Goal: Use online tool/utility: Utilize a website feature to perform a specific function

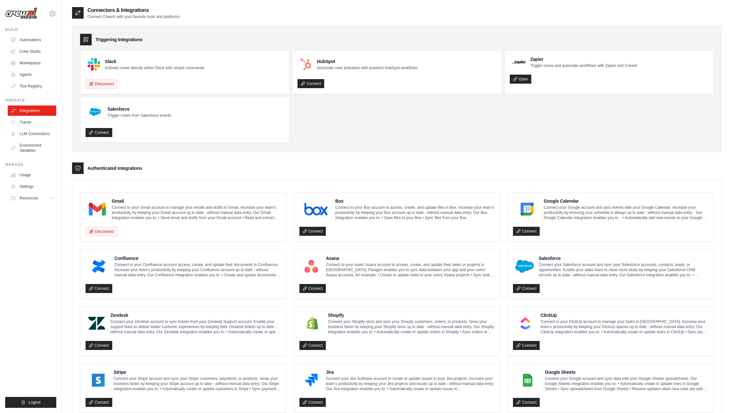
scroll to position [191, 0]
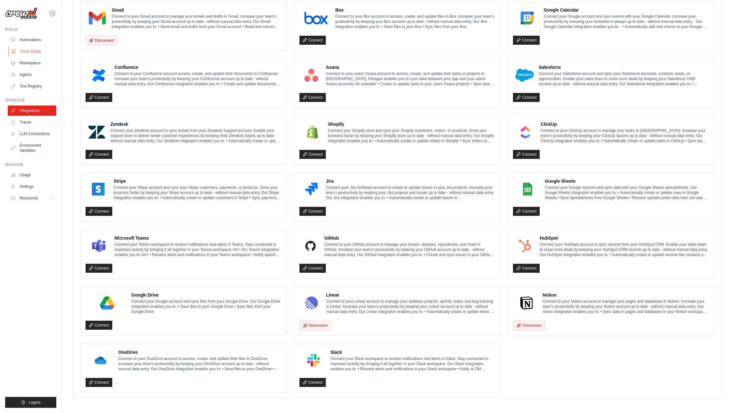
click at [24, 49] on link "Crew Studio" at bounding box center [32, 51] width 49 height 10
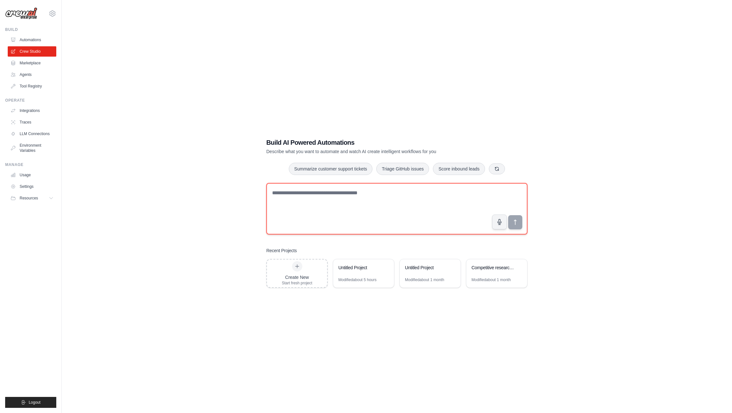
click at [435, 187] on textarea at bounding box center [396, 208] width 261 height 51
type textarea "*"
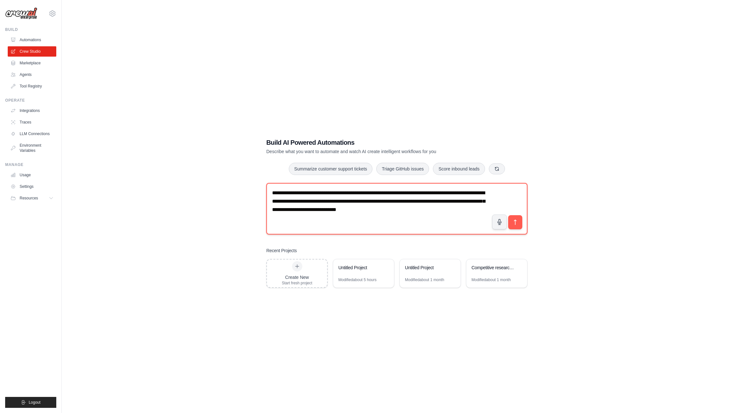
drag, startPoint x: 463, startPoint y: 212, endPoint x: 350, endPoint y: 208, distance: 113.2
click at [350, 208] on textarea "**********" at bounding box center [396, 208] width 261 height 51
type textarea "**********"
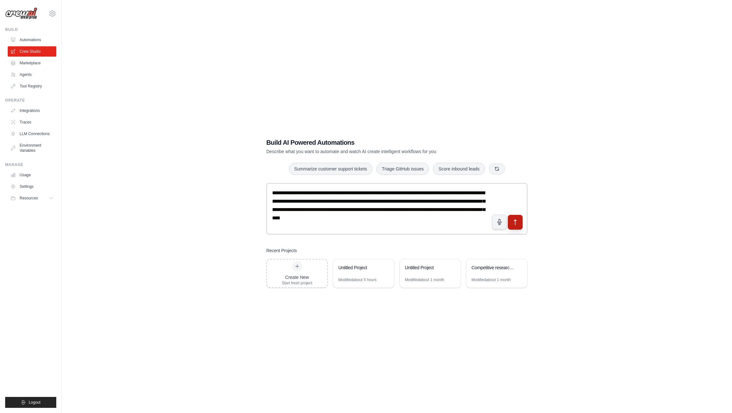
click at [516, 221] on icon "submit" at bounding box center [515, 222] width 7 height 7
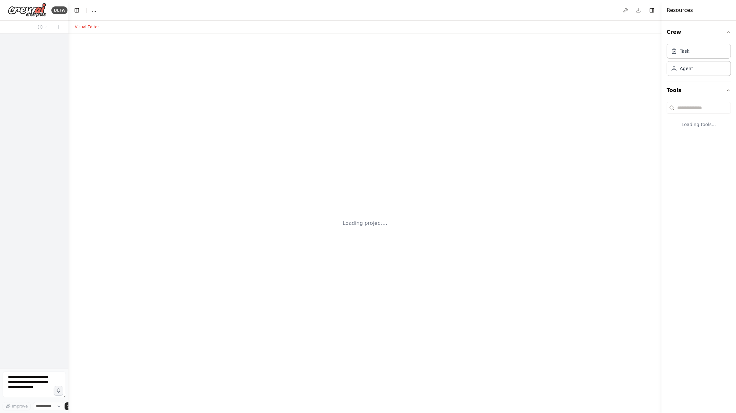
select select "****"
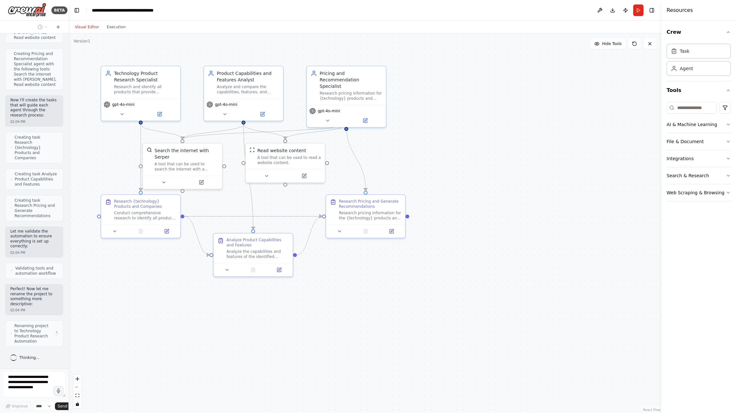
scroll to position [399, 0]
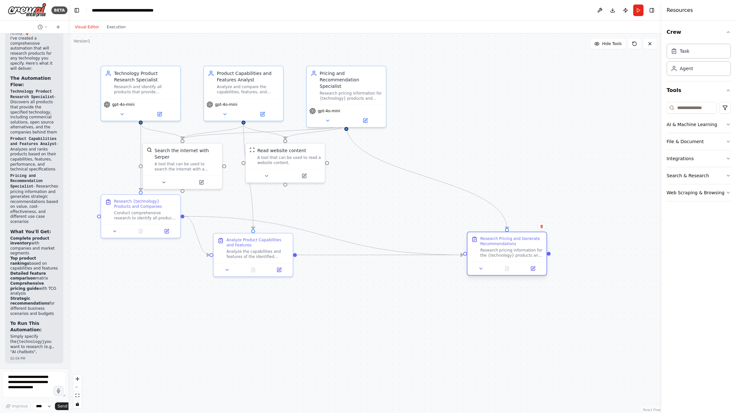
drag, startPoint x: 376, startPoint y: 211, endPoint x: 517, endPoint y: 252, distance: 146.5
click at [517, 252] on div "Research pricing information for the {technology} products and generate strateg…" at bounding box center [512, 252] width 62 height 10
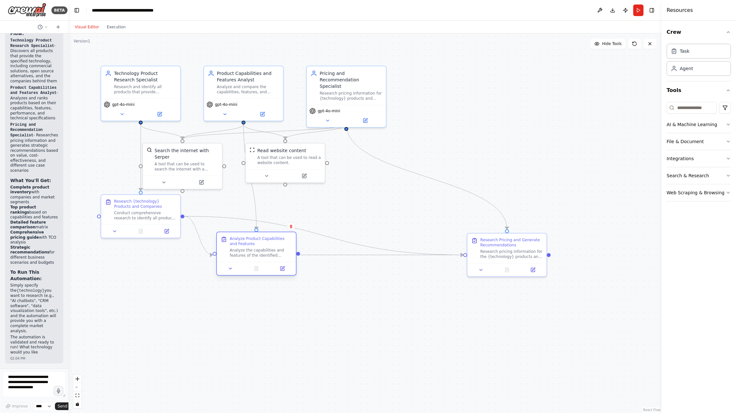
scroll to position [819, 0]
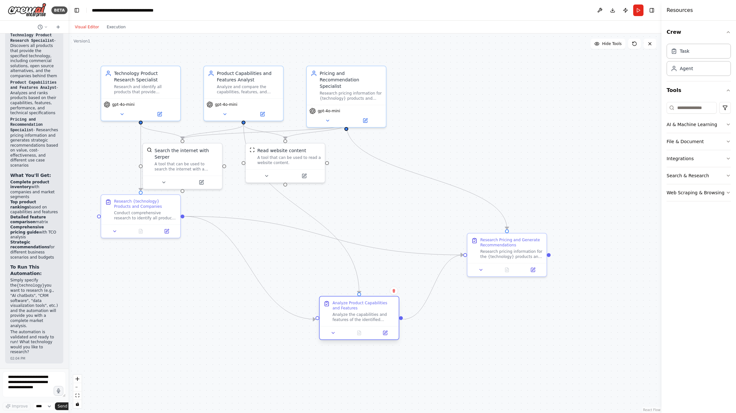
drag, startPoint x: 268, startPoint y: 253, endPoint x: 373, endPoint y: 319, distance: 124.2
click at [373, 319] on div "Analyze the capabilities and features of the identified {technology} products t…" at bounding box center [364, 317] width 62 height 10
drag, startPoint x: 149, startPoint y: 214, endPoint x: 169, endPoint y: 293, distance: 81.1
click at [169, 293] on div "Conduct comprehensive research to identify all products that provide {technolog…" at bounding box center [164, 291] width 62 height 10
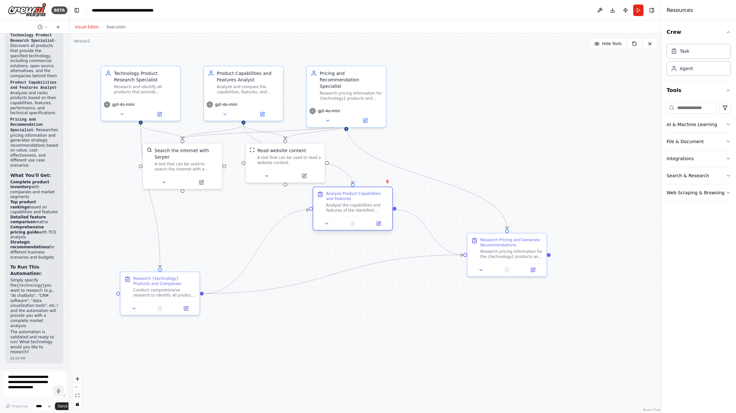
drag, startPoint x: 354, startPoint y: 316, endPoint x: 349, endPoint y: 204, distance: 111.6
click at [349, 204] on div "Analyze the capabilities and features of the identified {technology} products t…" at bounding box center [357, 207] width 62 height 10
drag, startPoint x: 509, startPoint y: 251, endPoint x: 493, endPoint y: 298, distance: 49.6
click at [493, 298] on div "Research pricing information for the {technology} products and generate strateg…" at bounding box center [499, 297] width 62 height 10
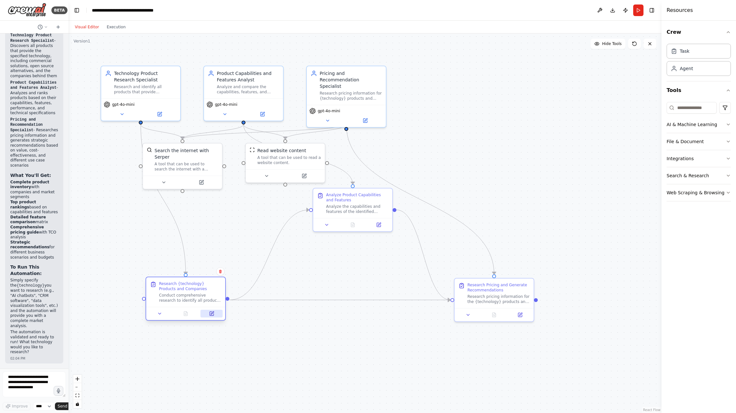
drag, startPoint x: 186, startPoint y: 306, endPoint x: 210, endPoint y: 309, distance: 24.0
click at [210, 309] on div at bounding box center [185, 313] width 79 height 13
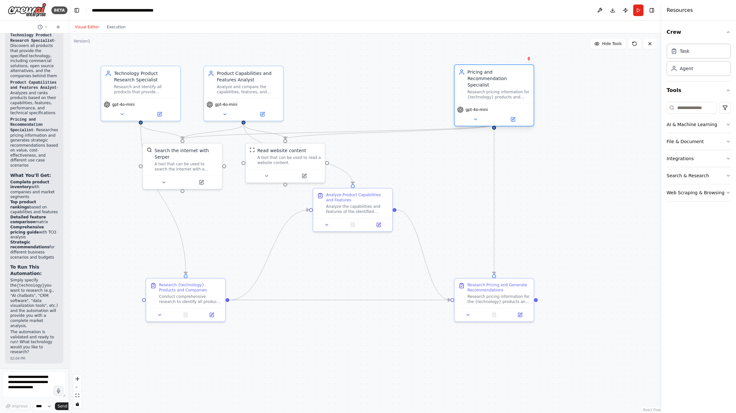
drag, startPoint x: 362, startPoint y: 100, endPoint x: 508, endPoint y: 103, distance: 146.3
click at [508, 106] on div "gpt-4o-mini" at bounding box center [494, 109] width 74 height 6
drag, startPoint x: 349, startPoint y: 166, endPoint x: 397, endPoint y: 75, distance: 102.6
click at [397, 75] on div "A tool that can be used to read a website content." at bounding box center [402, 75] width 64 height 10
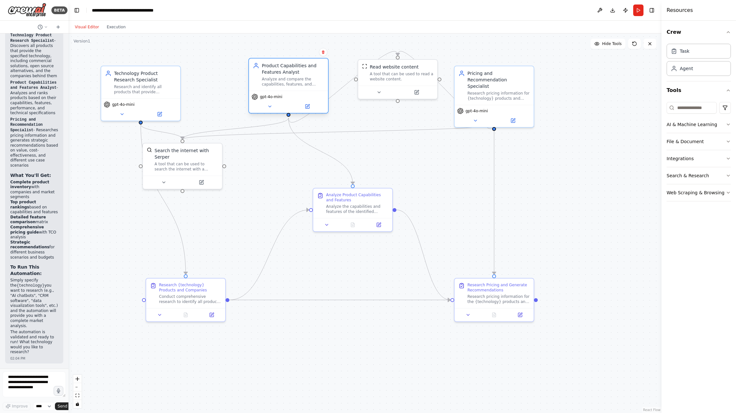
drag, startPoint x: 250, startPoint y: 92, endPoint x: 293, endPoint y: 88, distance: 43.3
click at [293, 88] on div "Product Capabilities and Features Analyst Analyze and compare the capabilities,…" at bounding box center [288, 74] width 79 height 32
drag, startPoint x: 386, startPoint y: 91, endPoint x: 422, endPoint y: 183, distance: 98.2
click at [422, 183] on button at bounding box center [418, 181] width 36 height 8
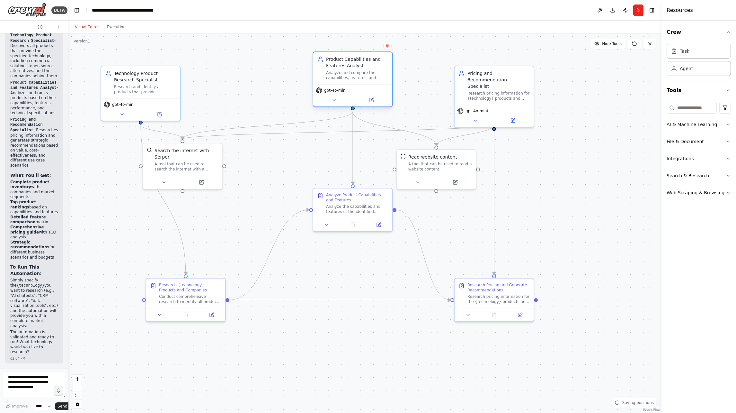
drag, startPoint x: 319, startPoint y: 87, endPoint x: 355, endPoint y: 79, distance: 36.6
click at [355, 79] on div "Analyze and compare the capabilities, features, and technical specifications of…" at bounding box center [357, 75] width 62 height 10
drag, startPoint x: 155, startPoint y: 103, endPoint x: 200, endPoint y: 101, distance: 45.4
click at [200, 101] on div "gpt-4o-mini" at bounding box center [186, 103] width 74 height 6
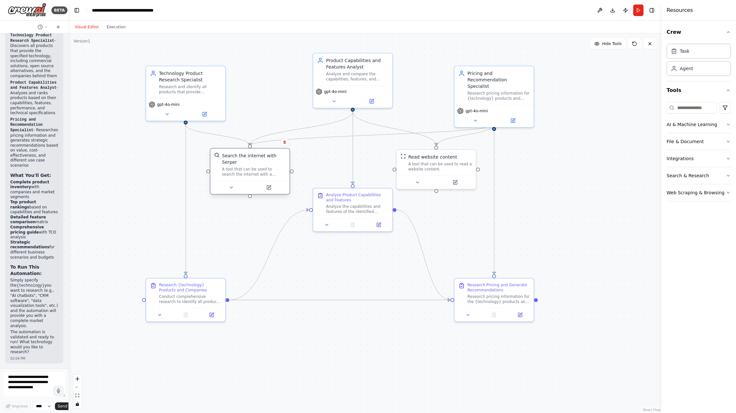
drag, startPoint x: 199, startPoint y: 158, endPoint x: 269, endPoint y: 164, distance: 69.7
click at [269, 164] on div "Search the internet with Serper" at bounding box center [254, 158] width 64 height 13
drag, startPoint x: 488, startPoint y: 96, endPoint x: 507, endPoint y: 95, distance: 19.7
click at [507, 95] on div "Pricing and Recommendation Specialist Research pricing information for {technol…" at bounding box center [513, 84] width 79 height 39
drag, startPoint x: 491, startPoint y: 294, endPoint x: 508, endPoint y: 293, distance: 17.7
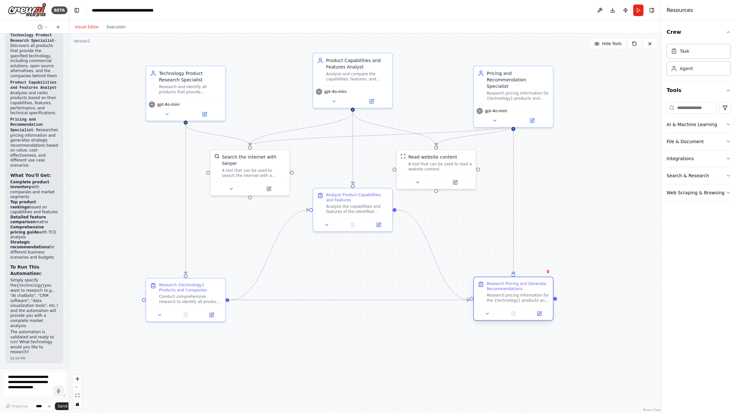
click at [508, 293] on div "Research pricing information for the {technology} products and generate strateg…" at bounding box center [518, 297] width 62 height 10
drag, startPoint x: 427, startPoint y: 170, endPoint x: 445, endPoint y: 171, distance: 17.7
click at [445, 171] on div "Read website content A tool that can be used to read a website content." at bounding box center [449, 161] width 79 height 26
click at [586, 208] on div ".deletable-edge-delete-btn { width: 20px; height: 20px; border: 0px solid #ffff…" at bounding box center [364, 222] width 593 height 379
click at [637, 11] on button "Run" at bounding box center [639, 10] width 10 height 12
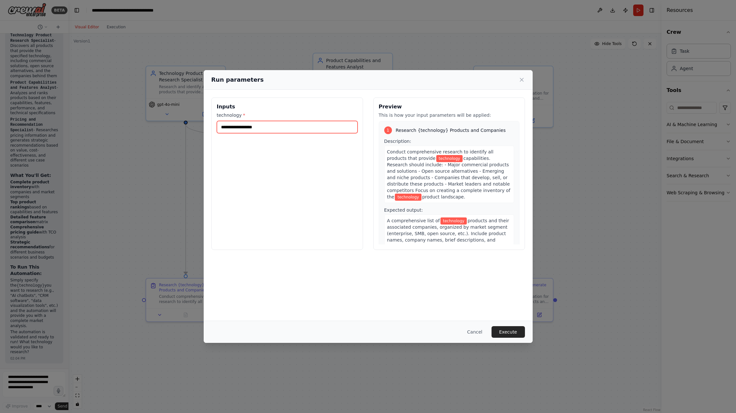
click at [271, 130] on input "technology *" at bounding box center [287, 127] width 141 height 12
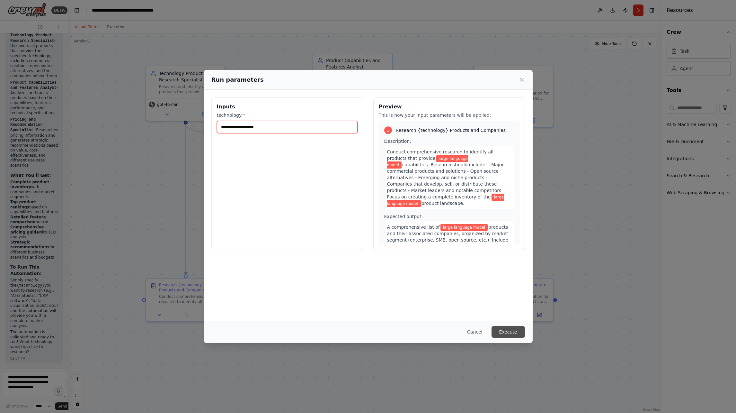
type input "**********"
click at [510, 332] on button "Execute" at bounding box center [508, 332] width 33 height 12
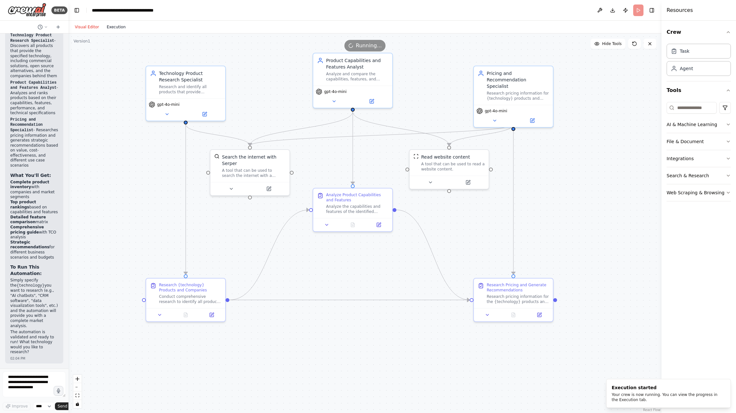
click at [122, 26] on button "Execution" at bounding box center [116, 27] width 27 height 8
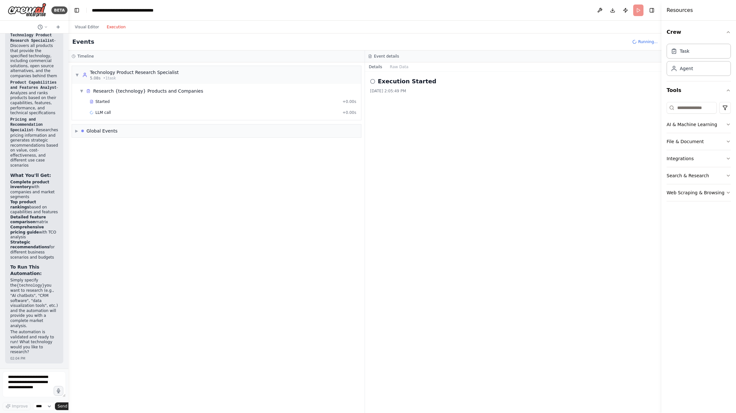
scroll to position [0, 0]
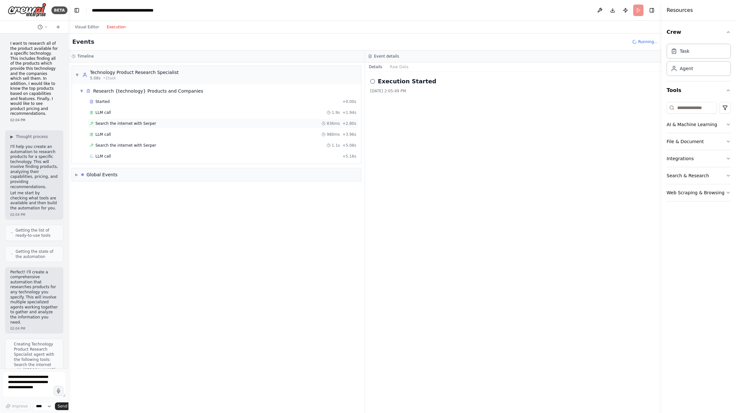
click at [123, 122] on span "Search the internet with Serper" at bounding box center [125, 123] width 61 height 5
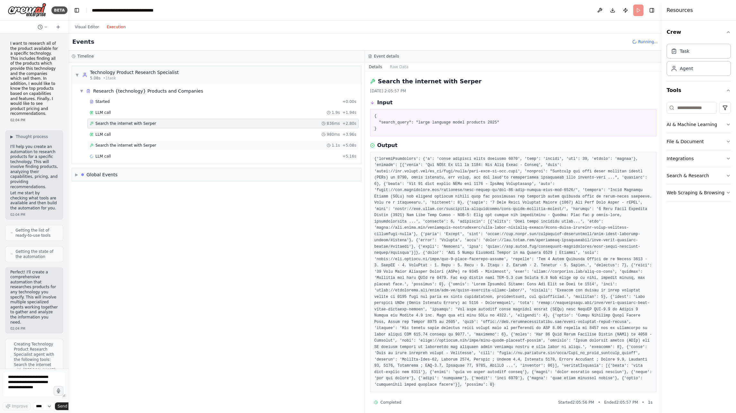
click at [139, 143] on span "Search the internet with Serper" at bounding box center [125, 145] width 61 height 5
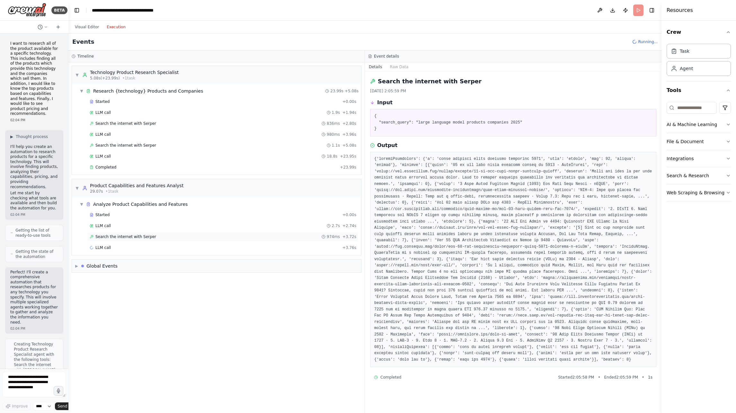
click at [202, 233] on div "Search the internet with [PERSON_NAME] 974ms + 3.72s" at bounding box center [222, 237] width 271 height 10
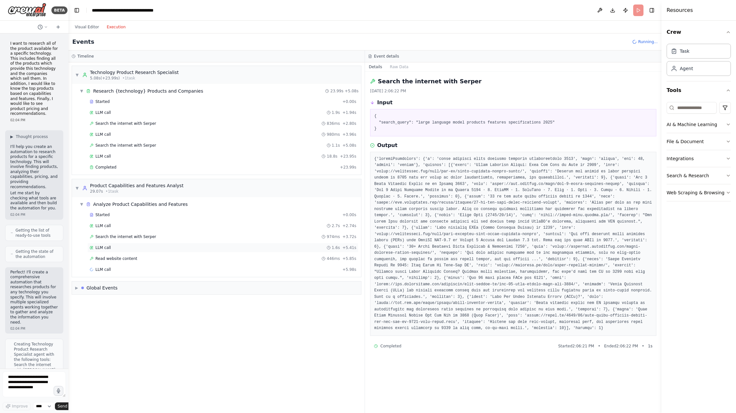
click at [188, 252] on div "LLM call 1.6s + 5.41s" at bounding box center [222, 248] width 271 height 10
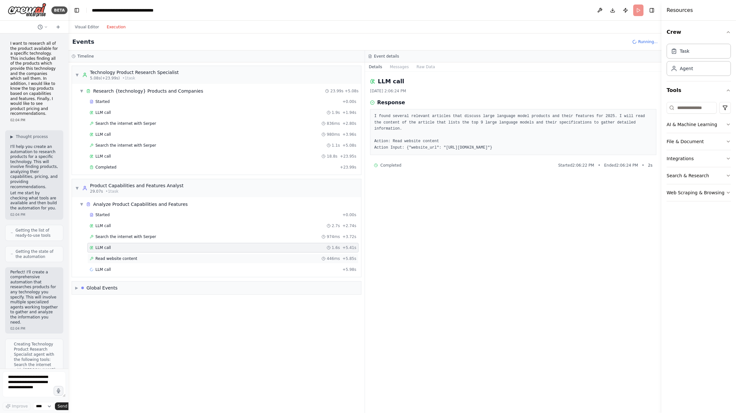
click at [187, 258] on div "Read website content 446ms + 5.85s" at bounding box center [223, 258] width 267 height 5
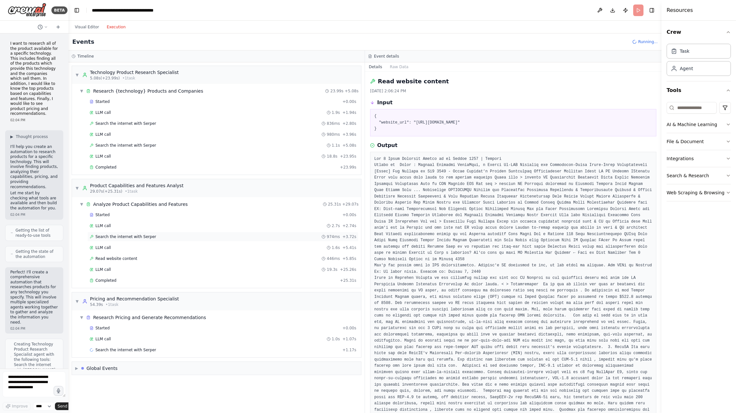
click at [158, 238] on div "Search the internet with [PERSON_NAME] 974ms + 3.72s" at bounding box center [223, 236] width 267 height 5
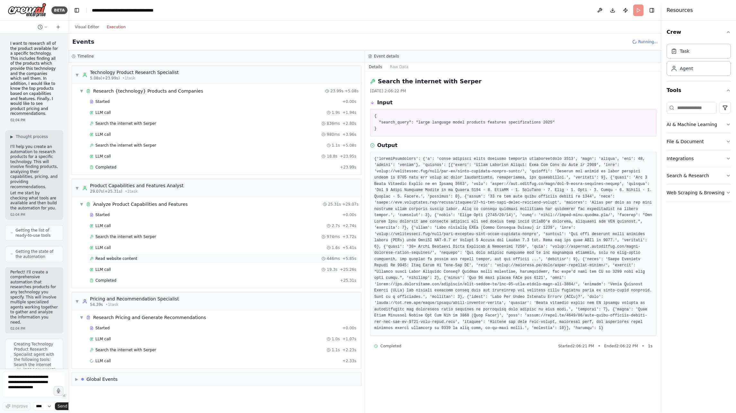
click at [155, 261] on div "Read website content 446ms + 5.85s" at bounding box center [222, 259] width 271 height 10
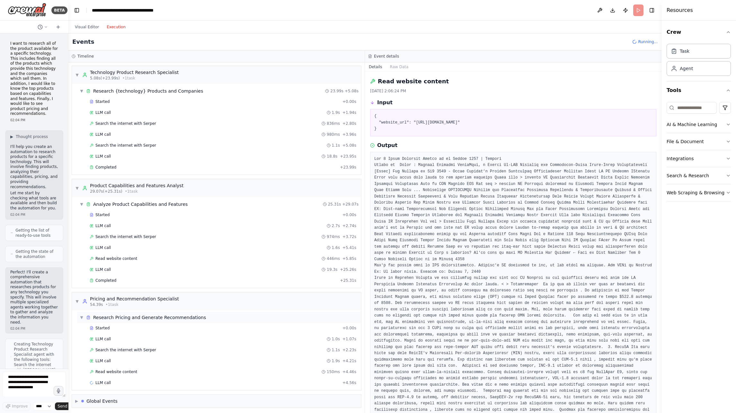
scroll to position [2, 0]
click at [209, 342] on div "Started + 0.00s LLM call 1.0s + 1.07s Search the internet with [PERSON_NAME] 1.…" at bounding box center [219, 354] width 284 height 66
click at [219, 346] on div "Search the internet with [PERSON_NAME] 1.1s + 2.23s" at bounding box center [223, 347] width 267 height 5
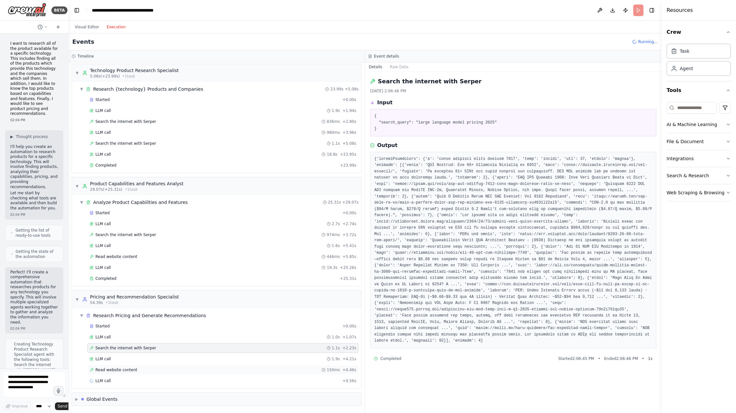
click at [203, 369] on div "Read website content 150ms + 4.46s" at bounding box center [223, 369] width 267 height 5
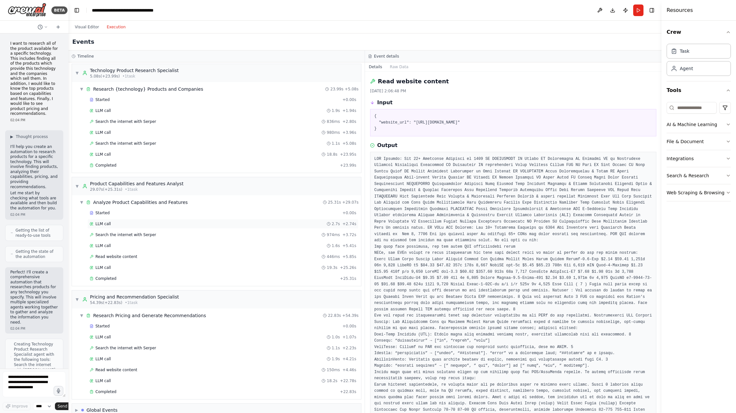
scroll to position [13, 0]
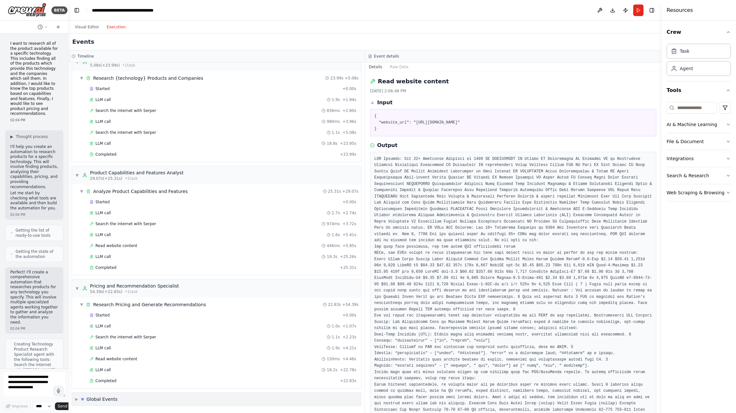
click at [76, 399] on span "▶" at bounding box center [76, 398] width 3 height 5
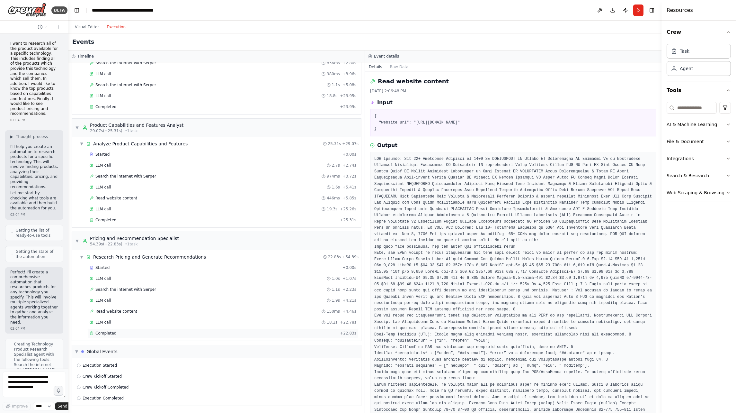
click at [166, 333] on div "Completed" at bounding box center [214, 332] width 248 height 5
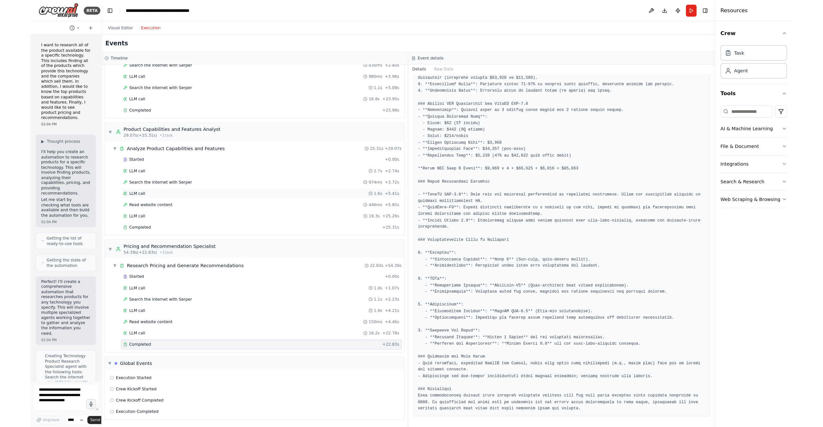
scroll to position [0, 0]
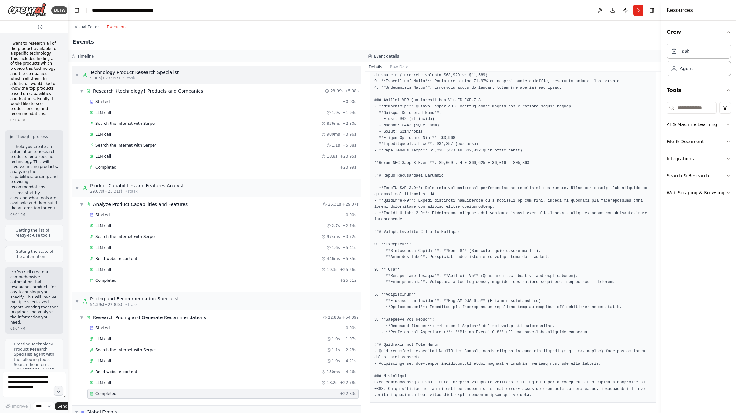
click at [100, 74] on div "Technology Product Research Specialist" at bounding box center [134, 72] width 89 height 6
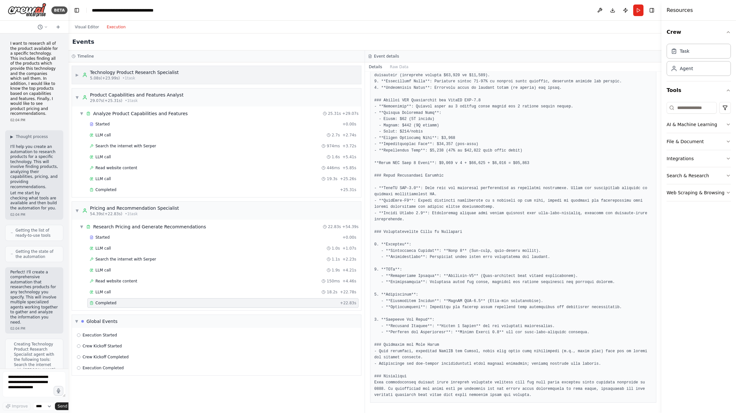
click at [143, 75] on div "Technology Product Research Specialist" at bounding box center [134, 72] width 89 height 6
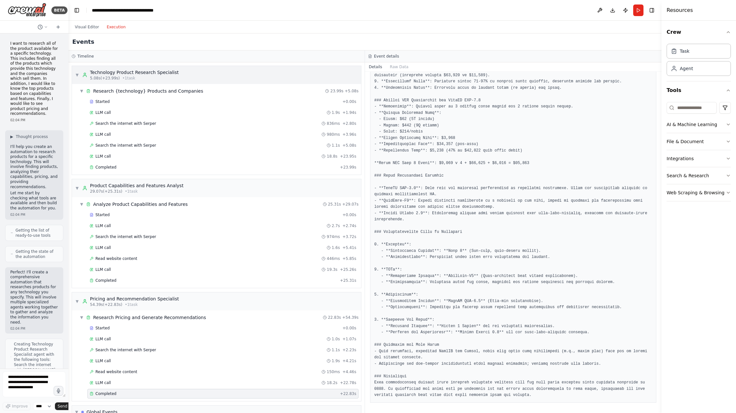
click at [143, 75] on div "Technology Product Research Specialist" at bounding box center [134, 72] width 89 height 6
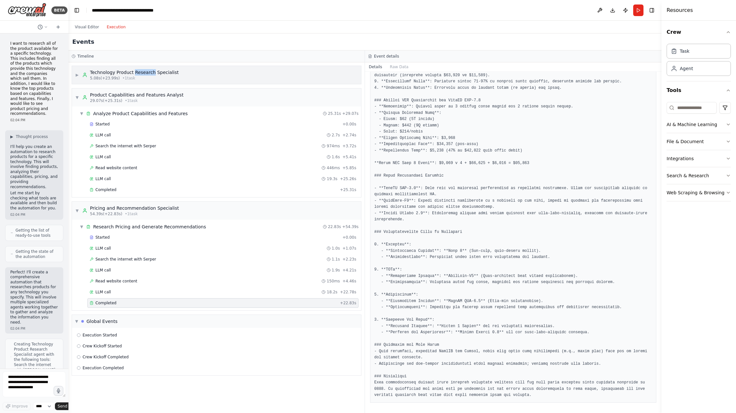
click at [143, 75] on div "Technology Product Research Specialist" at bounding box center [134, 72] width 89 height 6
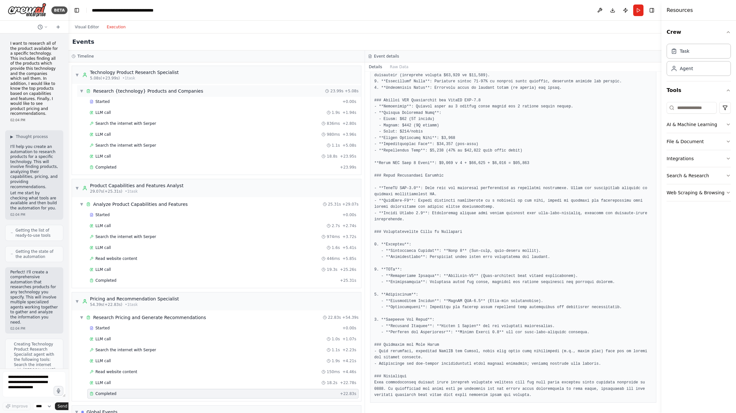
click at [84, 88] on div "▼ Research {technology} Products and Companies" at bounding box center [141, 91] width 123 height 6
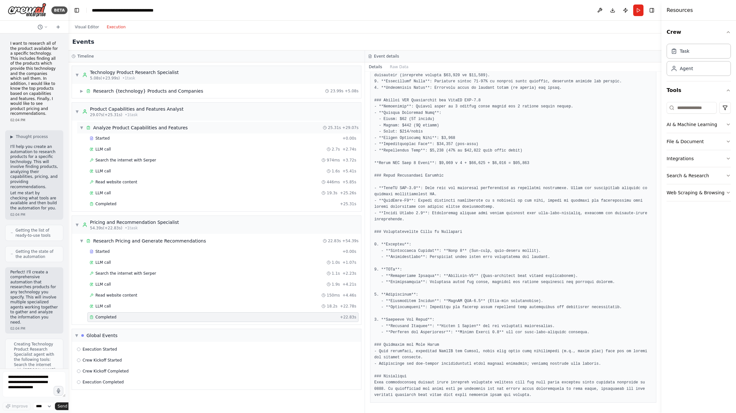
click at [81, 129] on span "▼" at bounding box center [82, 127] width 4 height 5
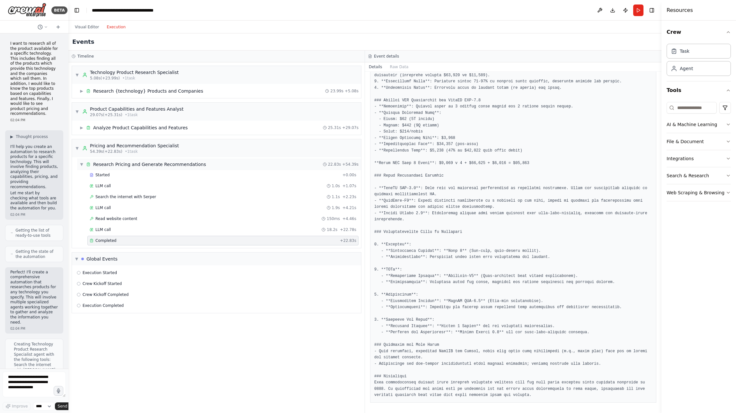
click at [80, 166] on span "▼" at bounding box center [82, 164] width 4 height 5
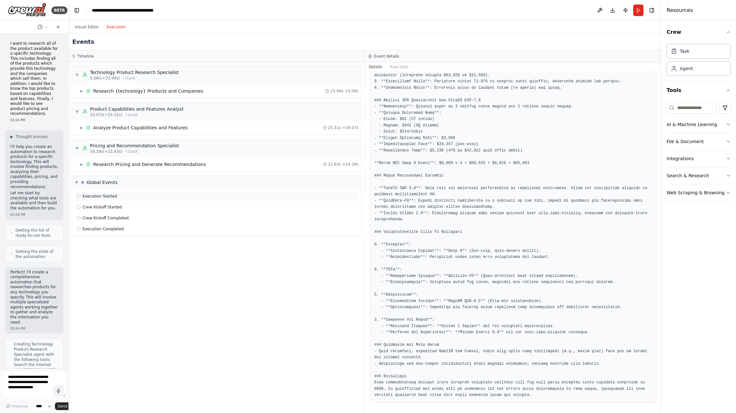
click at [107, 199] on div "Execution Started" at bounding box center [217, 196] width 284 height 10
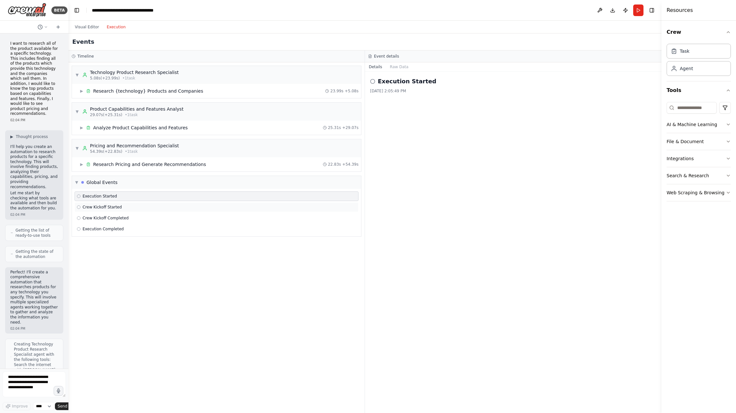
click at [108, 207] on span "Crew Kickoff Started" at bounding box center [102, 206] width 39 height 5
click at [114, 220] on span "Crew Kickoff Completed" at bounding box center [106, 217] width 46 height 5
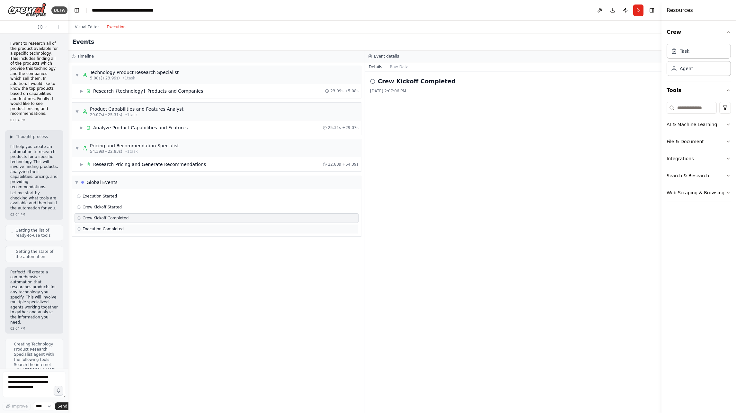
click at [114, 229] on span "Execution Completed" at bounding box center [103, 228] width 41 height 5
click at [115, 78] on span "5.08s (+23.99s)" at bounding box center [105, 78] width 30 height 5
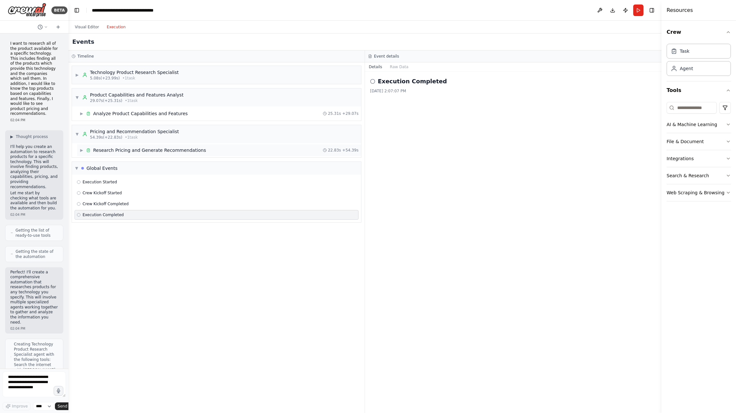
click at [116, 151] on div "Research Pricing and Generate Recommendations" at bounding box center [149, 150] width 113 height 6
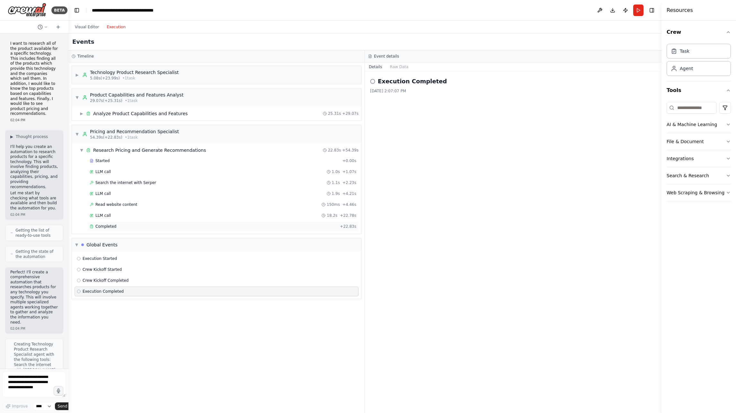
click at [130, 226] on div "Completed" at bounding box center [214, 226] width 248 height 5
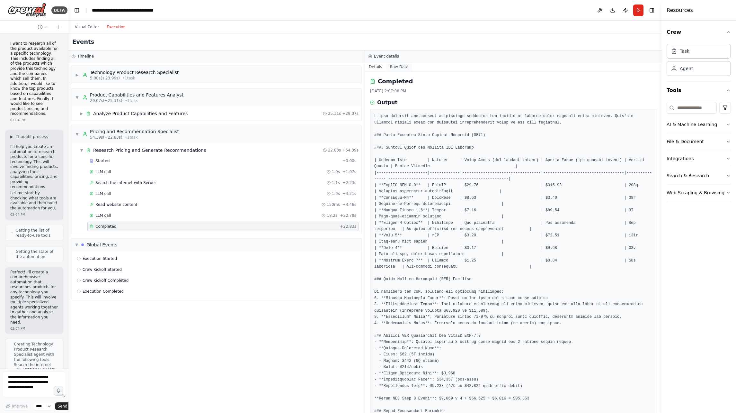
click at [392, 64] on button "Raw Data" at bounding box center [399, 66] width 26 height 9
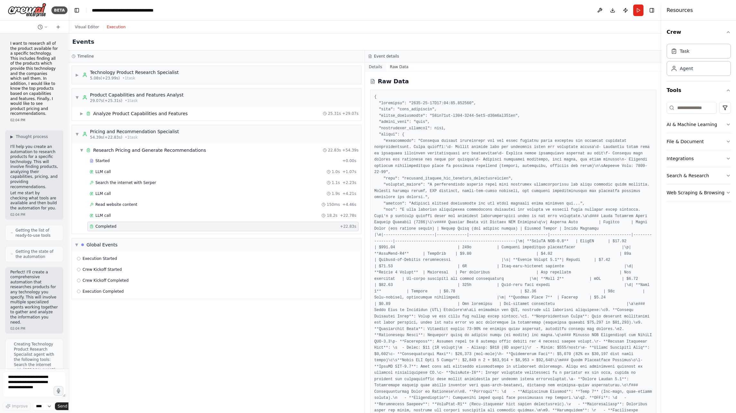
click at [377, 68] on button "Details" at bounding box center [375, 66] width 21 height 9
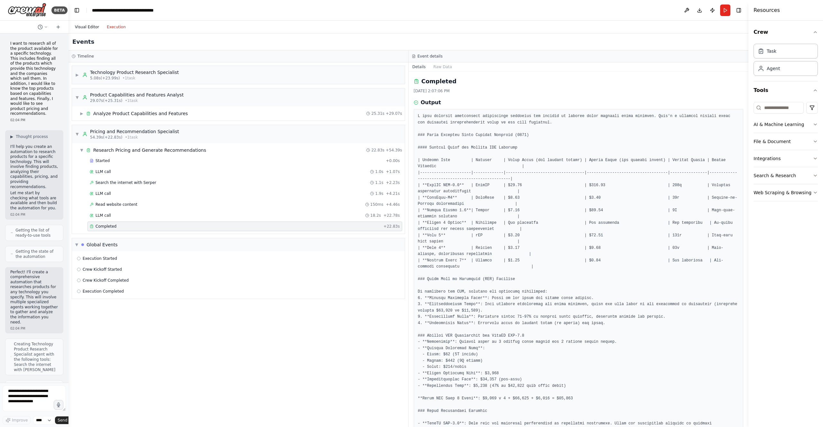
click at [90, 28] on button "Visual Editor" at bounding box center [87, 27] width 32 height 8
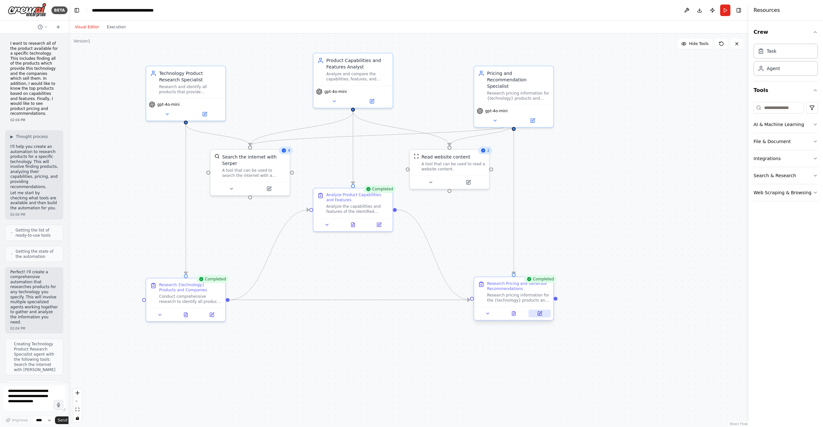
click at [538, 311] on icon at bounding box center [540, 313] width 4 height 4
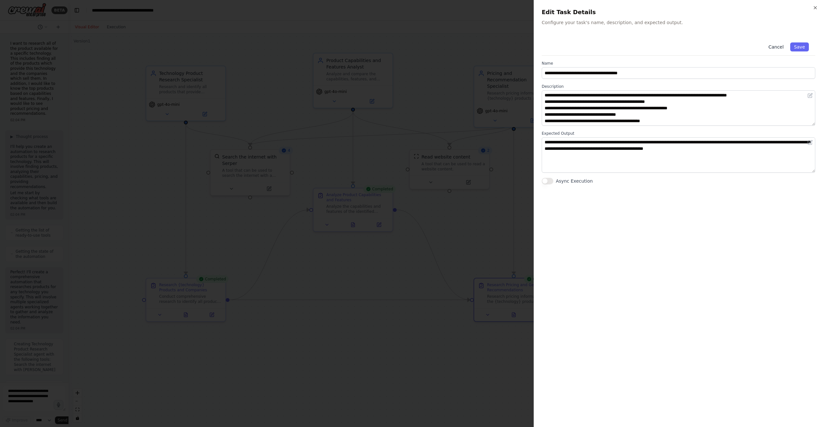
click at [736, 49] on button "Cancel" at bounding box center [775, 46] width 23 height 9
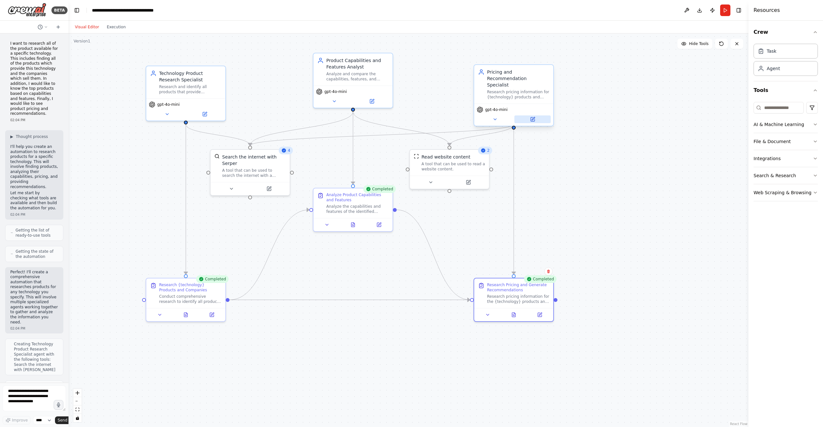
click at [537, 115] on button at bounding box center [532, 119] width 36 height 8
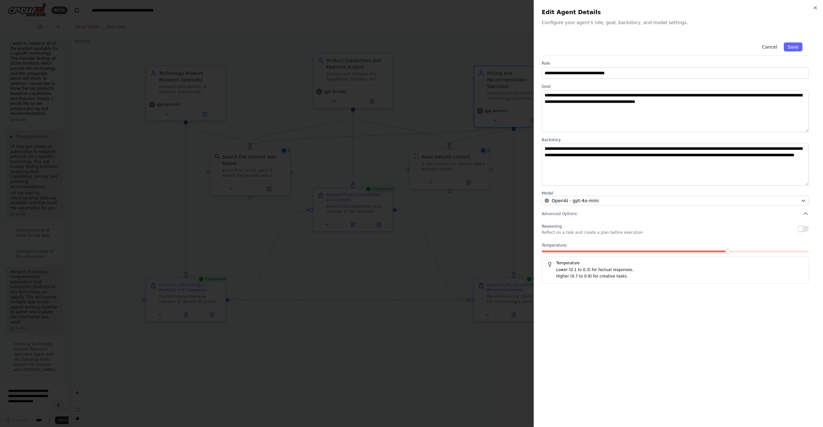
click at [736, 46] on button "Cancel" at bounding box center [769, 46] width 23 height 9
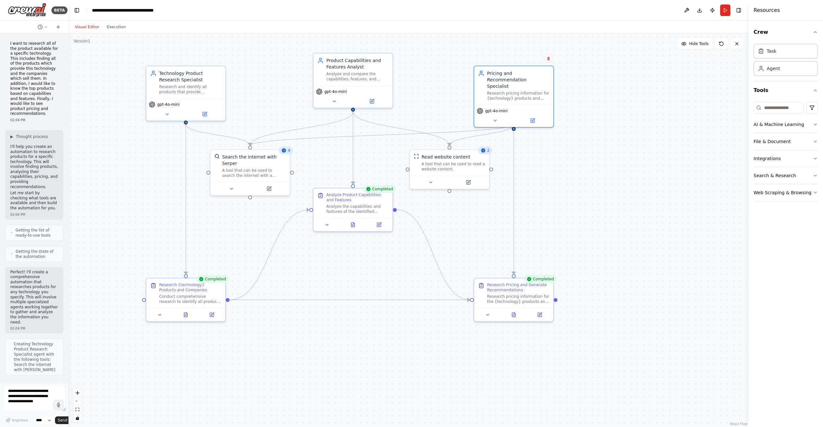
click at [400, 325] on div ".deletable-edge-delete-btn { width: 20px; height: 20px; border: 0px solid #ffff…" at bounding box center [408, 229] width 680 height 393
